Goal: Navigation & Orientation: Find specific page/section

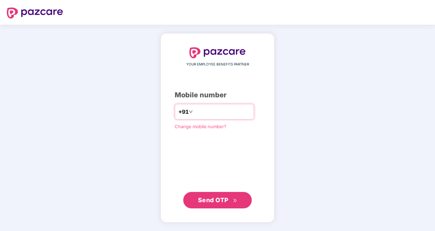
click at [194, 111] on input "**********" at bounding box center [222, 111] width 56 height 11
type input "**********"
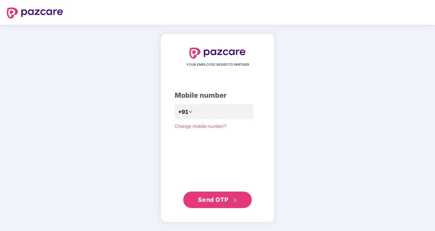
click at [226, 204] on button "Send OTP" at bounding box center [217, 199] width 68 height 16
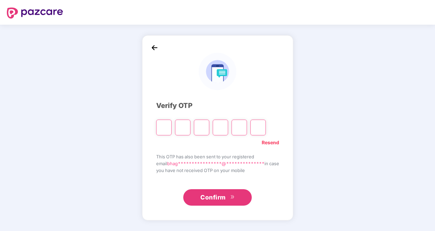
type input "*"
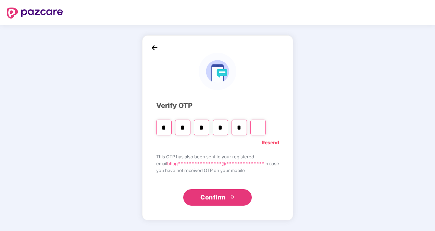
type input "*"
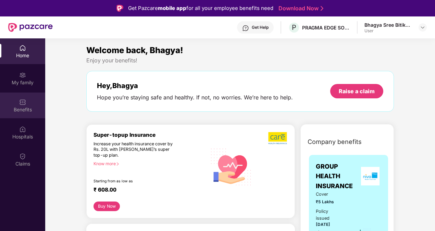
click at [25, 104] on img at bounding box center [22, 102] width 7 height 7
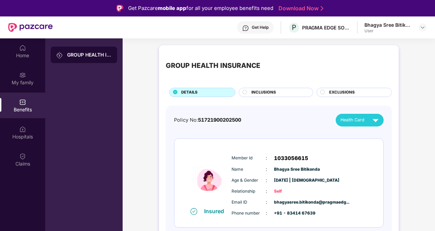
scroll to position [38, 0]
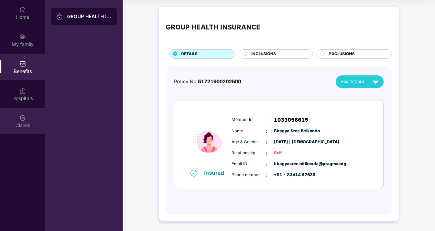
click at [29, 116] on div "Claims" at bounding box center [22, 121] width 45 height 26
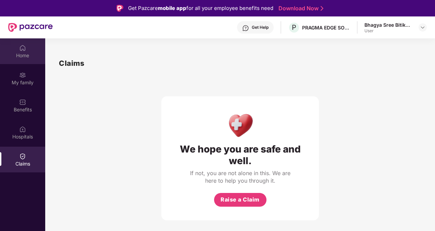
click at [25, 54] on div "Home" at bounding box center [22, 55] width 45 height 7
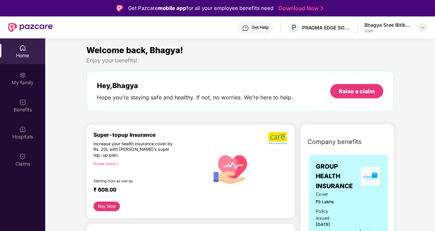
click at [423, 30] on div at bounding box center [422, 27] width 8 height 8
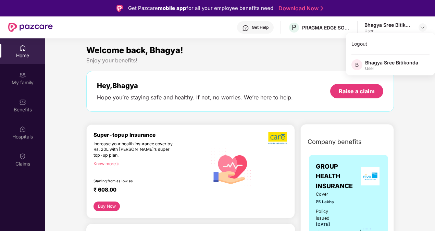
click at [372, 68] on div "User" at bounding box center [391, 68] width 53 height 5
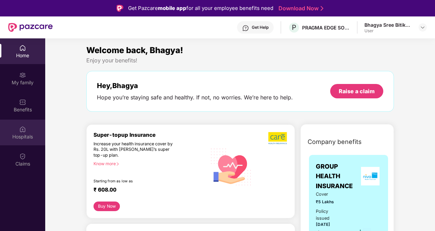
click at [22, 135] on div "Hospitals" at bounding box center [22, 136] width 45 height 7
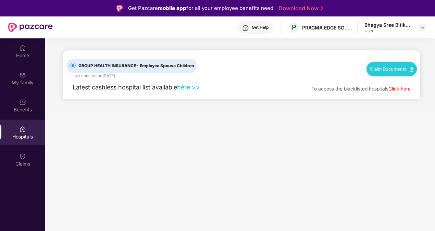
click at [188, 86] on link "here >>" at bounding box center [188, 87] width 23 height 7
